Goal: Task Accomplishment & Management: Manage account settings

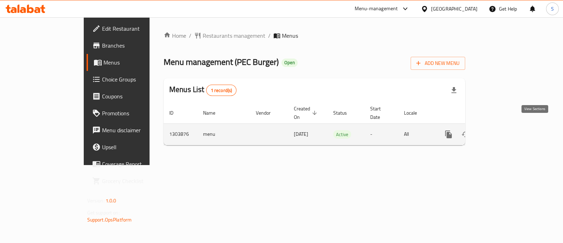
click at [504, 130] on icon "enhanced table" at bounding box center [499, 134] width 8 height 8
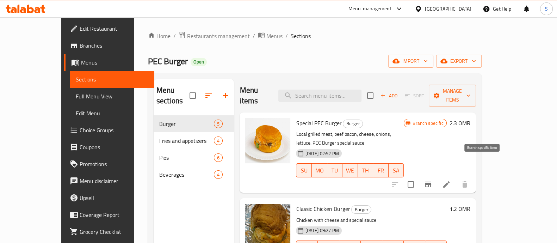
click at [432, 180] on icon "Branch-specific-item" at bounding box center [428, 184] width 8 height 8
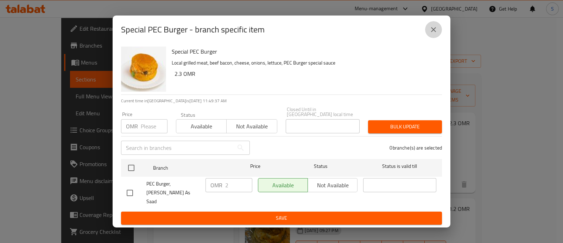
click at [432, 34] on icon "close" at bounding box center [434, 29] width 8 height 8
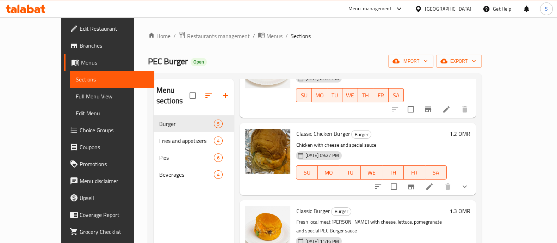
scroll to position [71, 0]
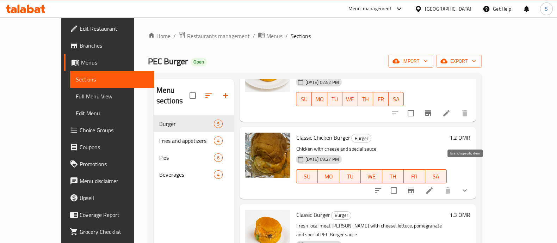
click at [414, 187] on icon "Branch-specific-item" at bounding box center [411, 190] width 6 height 6
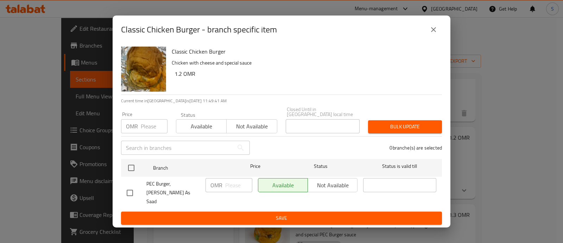
click at [435, 32] on icon "close" at bounding box center [433, 29] width 5 height 5
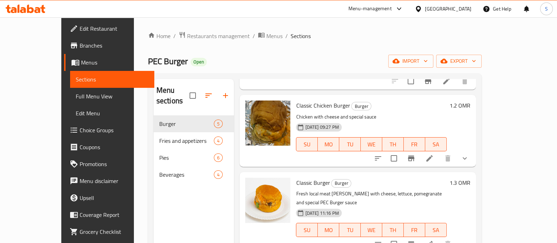
scroll to position [115, 0]
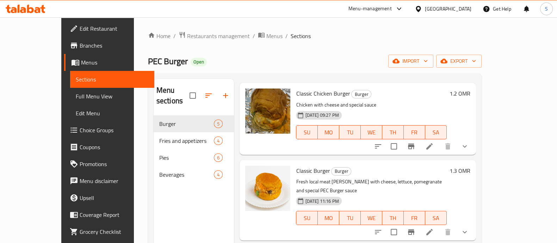
click at [414, 229] on icon "Branch-specific-item" at bounding box center [411, 232] width 6 height 6
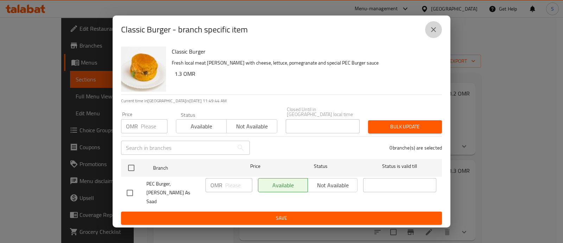
click at [442, 35] on button "close" at bounding box center [433, 29] width 17 height 17
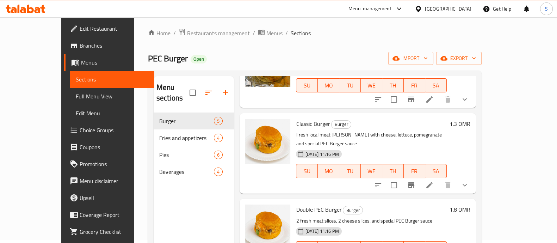
scroll to position [99, 0]
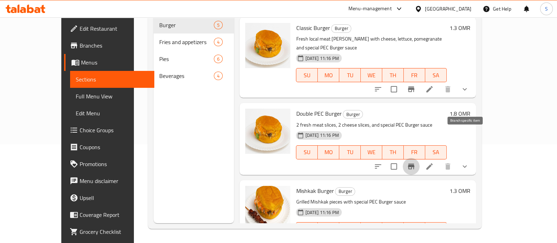
click at [414, 163] on icon "Branch-specific-item" at bounding box center [411, 166] width 6 height 6
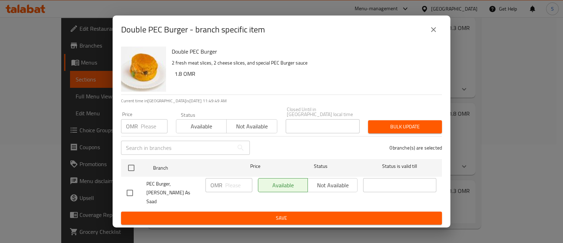
click at [436, 34] on icon "close" at bounding box center [434, 29] width 8 height 8
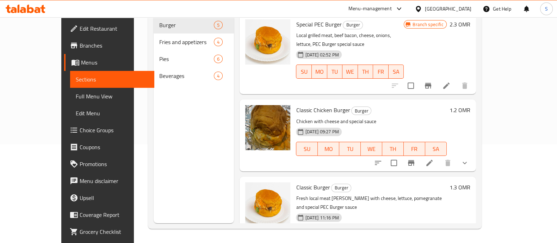
scroll to position [55, 0]
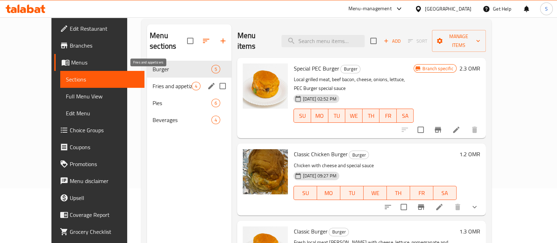
click at [152, 82] on span "Fries and appetizers" at bounding box center [171, 86] width 39 height 8
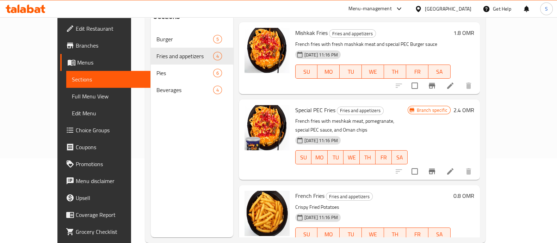
scroll to position [99, 0]
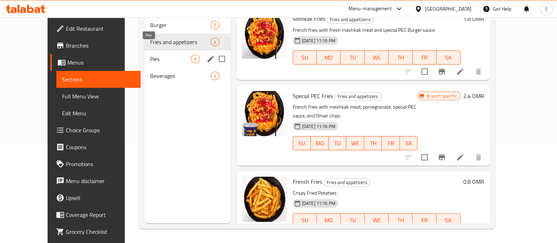
click at [158, 55] on span "Pies" at bounding box center [170, 59] width 41 height 8
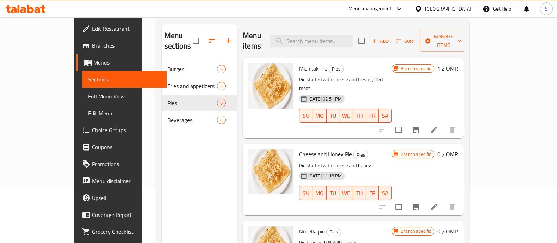
scroll to position [10, 0]
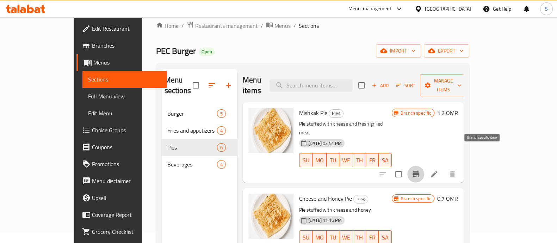
click at [420, 170] on icon "Branch-specific-item" at bounding box center [415, 174] width 8 height 8
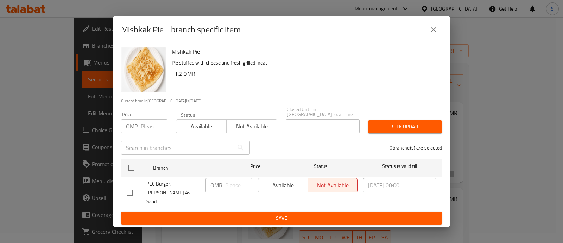
click at [433, 32] on icon "close" at bounding box center [434, 29] width 8 height 8
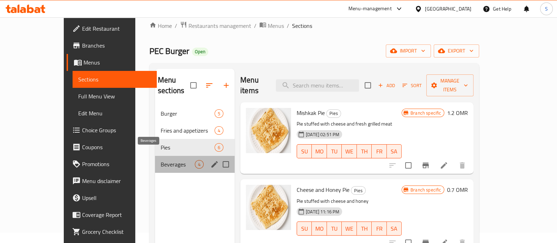
click at [161, 160] on span "Beverages" at bounding box center [178, 164] width 34 height 8
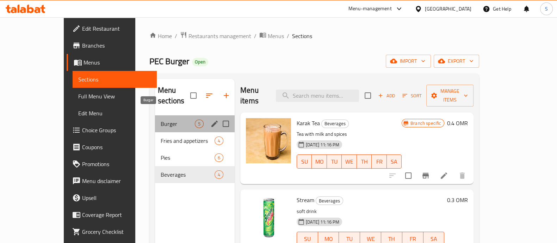
click at [161, 119] on span "Burger" at bounding box center [178, 123] width 34 height 8
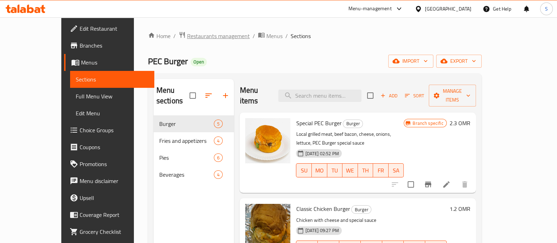
click at [191, 36] on span "Restaurants management" at bounding box center [218, 36] width 63 height 8
